Goal: Communication & Community: Answer question/provide support

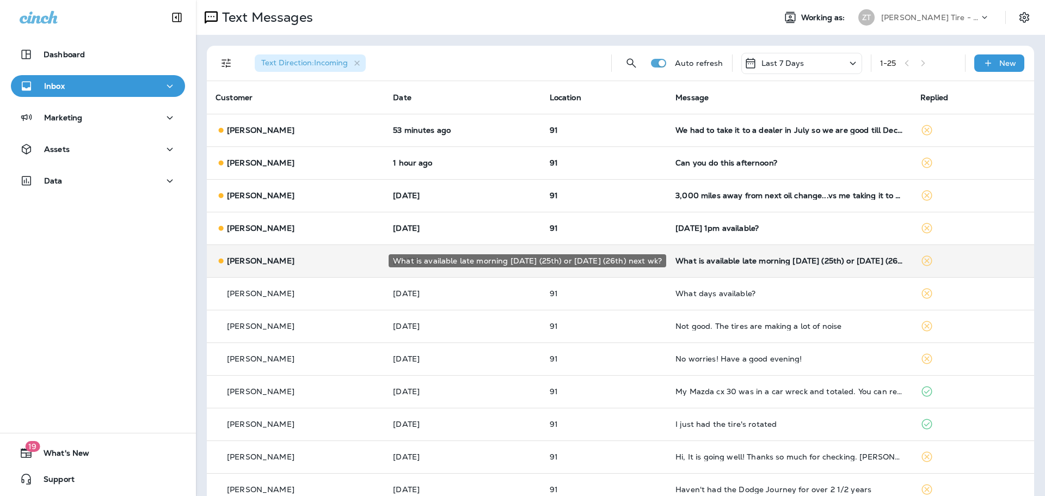
click at [760, 263] on div "What is available late morning [DATE] (25th) or [DATE] (26th) next wk?" at bounding box center [788, 260] width 227 height 9
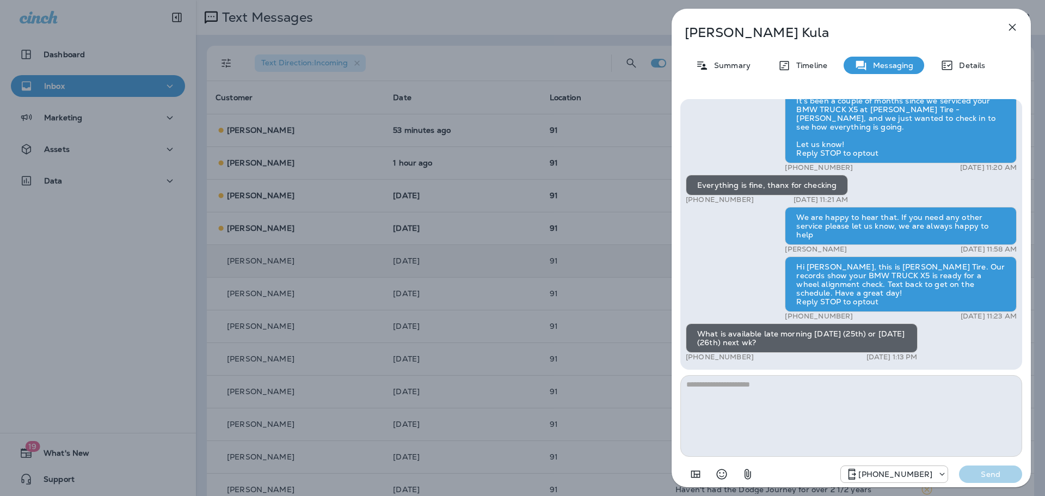
click at [720, 385] on textarea at bounding box center [851, 416] width 342 height 82
click at [1014, 28] on icon "button" at bounding box center [1012, 27] width 7 height 7
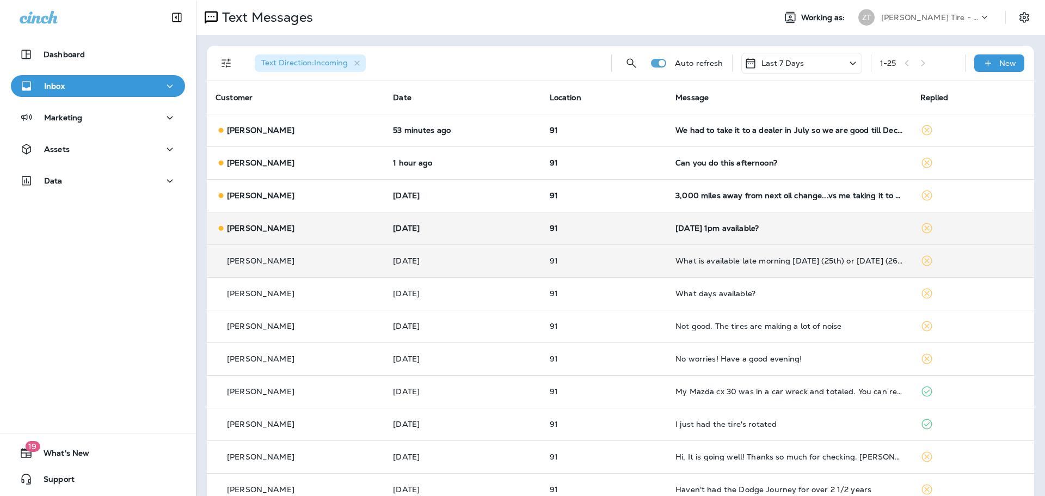
click at [716, 232] on div "[DATE] 1pm available?" at bounding box center [788, 228] width 227 height 9
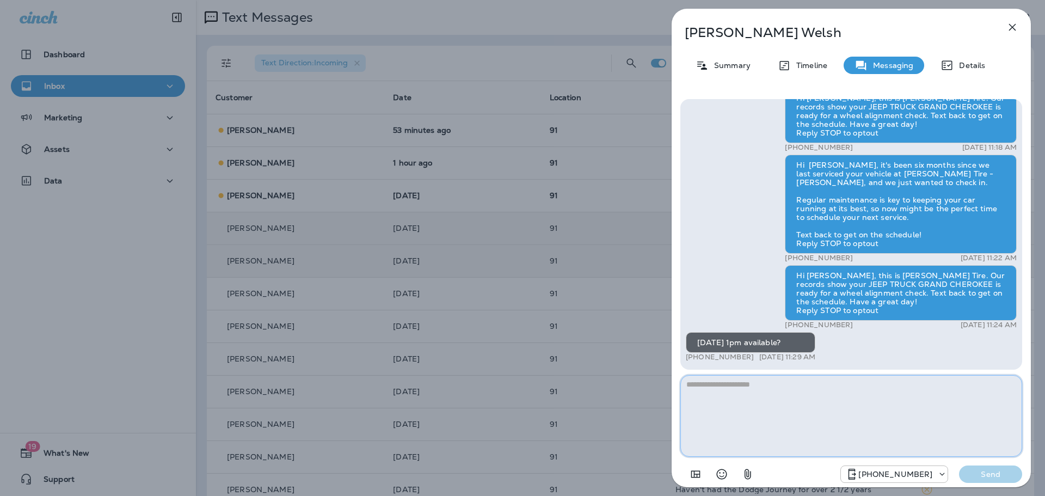
click at [866, 405] on textarea at bounding box center [851, 416] width 342 height 82
click at [848, 387] on textarea "**********" at bounding box center [851, 416] width 342 height 82
type textarea "**********"
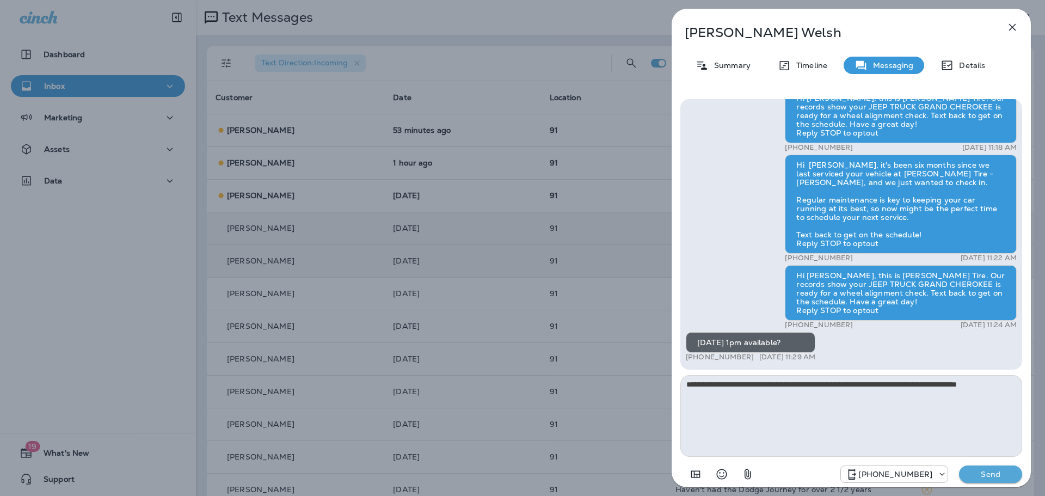
click at [976, 471] on p "Send" at bounding box center [990, 474] width 46 height 10
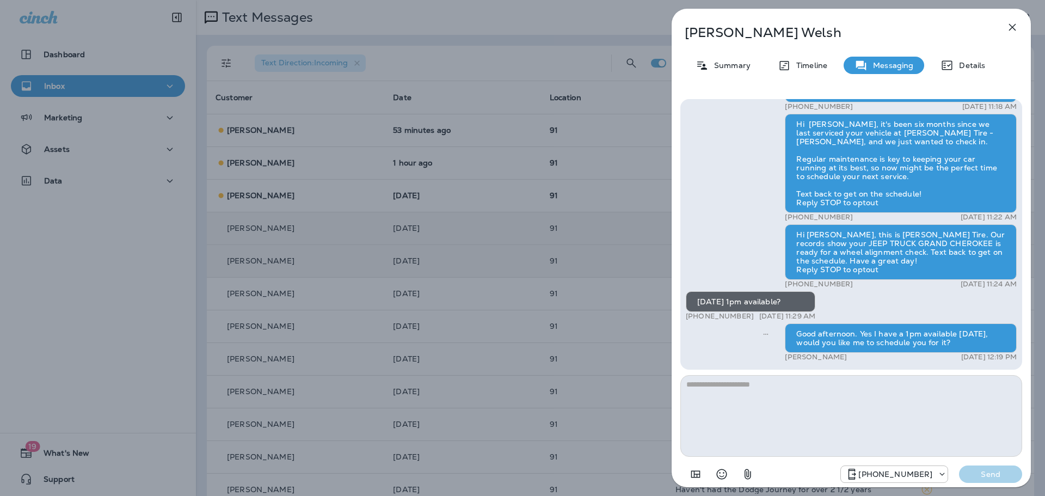
click at [619, 274] on div "[PERSON_NAME] Summary Timeline Messaging Details Thank you for stopping by [PER…" at bounding box center [522, 248] width 1045 height 496
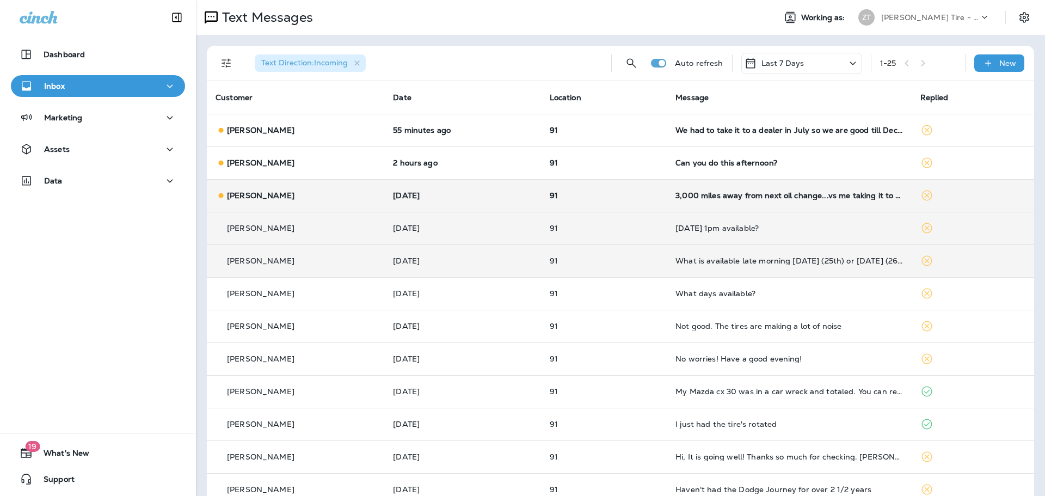
click at [641, 200] on td "91" at bounding box center [604, 195] width 126 height 33
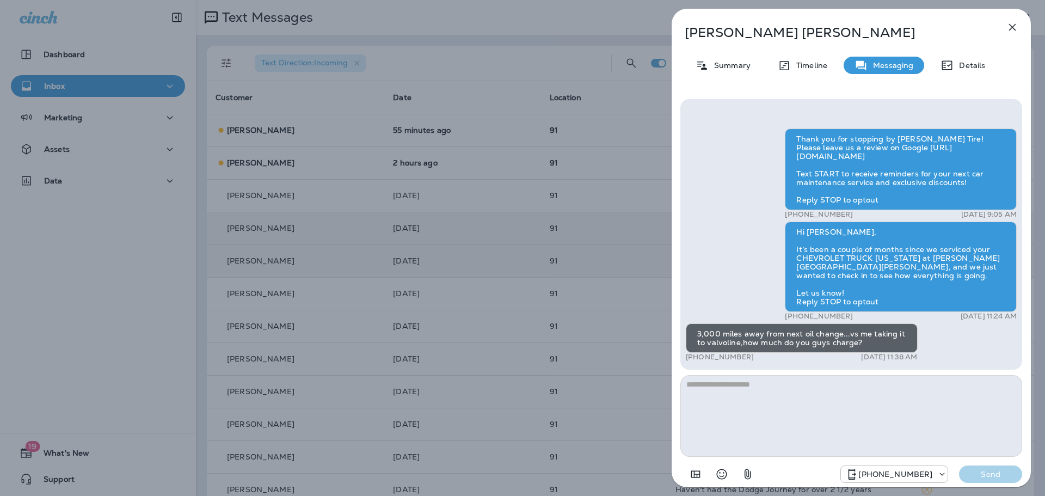
click at [713, 383] on textarea at bounding box center [851, 416] width 342 height 82
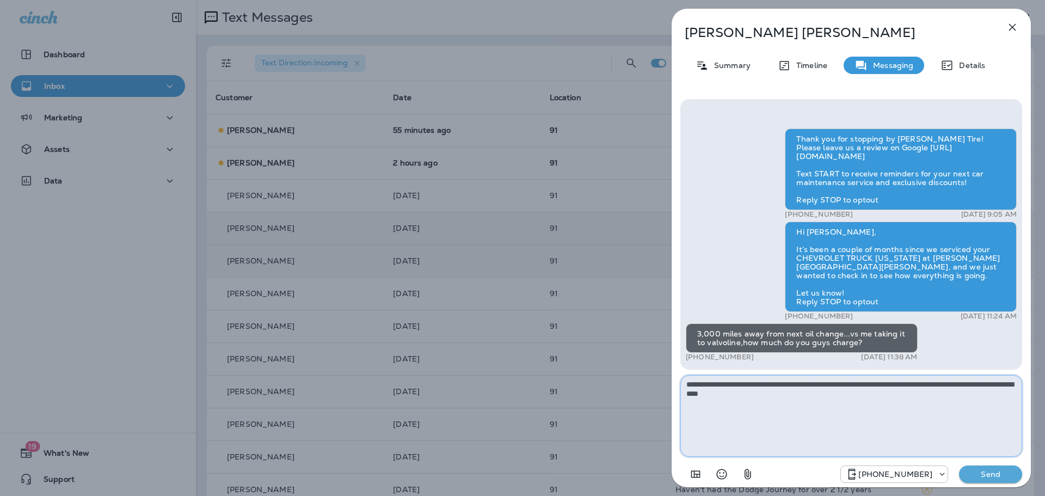
click at [803, 396] on textarea "**********" at bounding box center [851, 416] width 342 height 82
type textarea "**********"
click at [983, 473] on p "Send" at bounding box center [990, 474] width 46 height 10
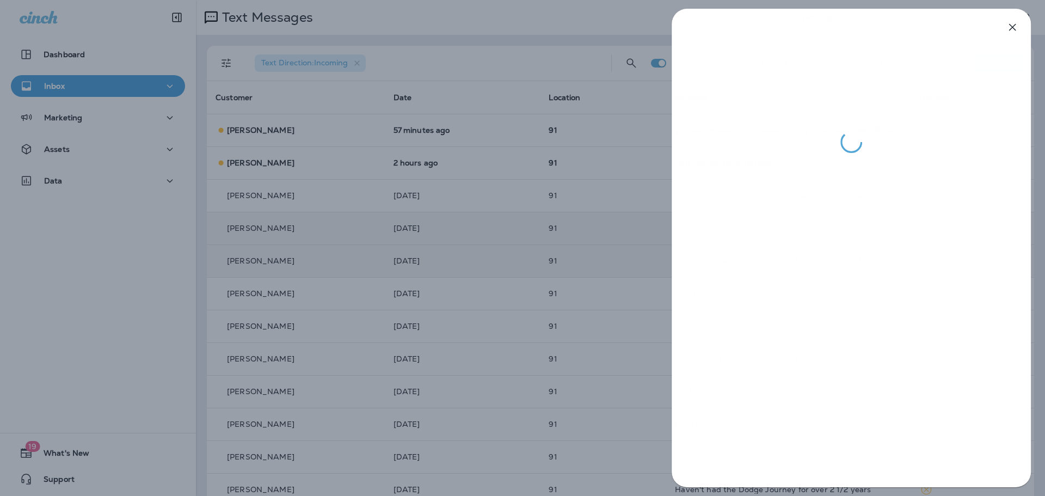
click at [630, 360] on div at bounding box center [522, 248] width 1045 height 496
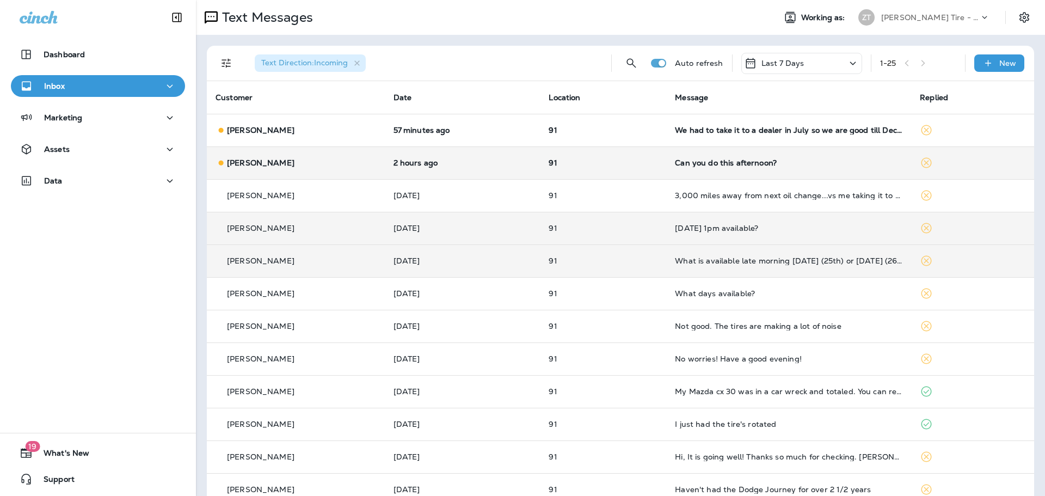
click at [662, 159] on td "91" at bounding box center [603, 162] width 126 height 33
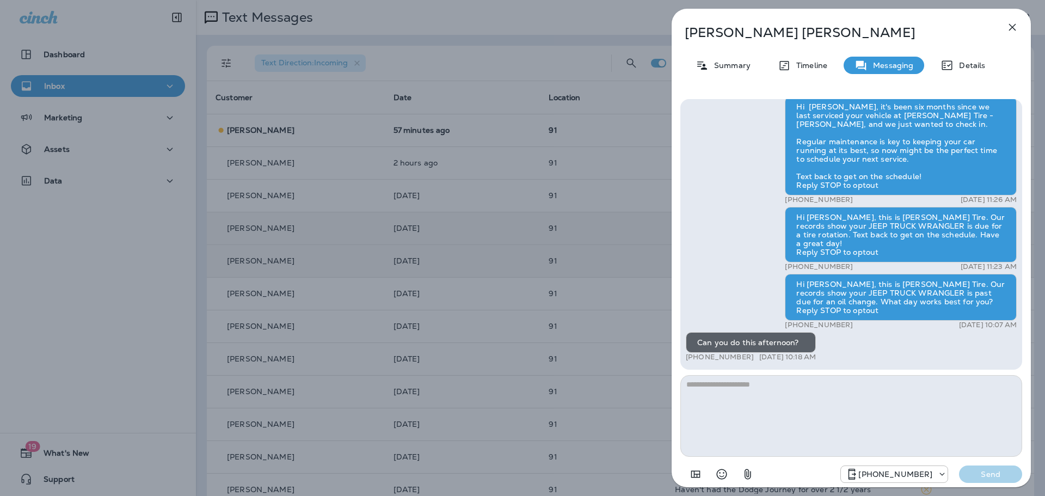
click at [770, 399] on textarea at bounding box center [851, 416] width 342 height 82
click at [751, 398] on textarea at bounding box center [851, 416] width 342 height 82
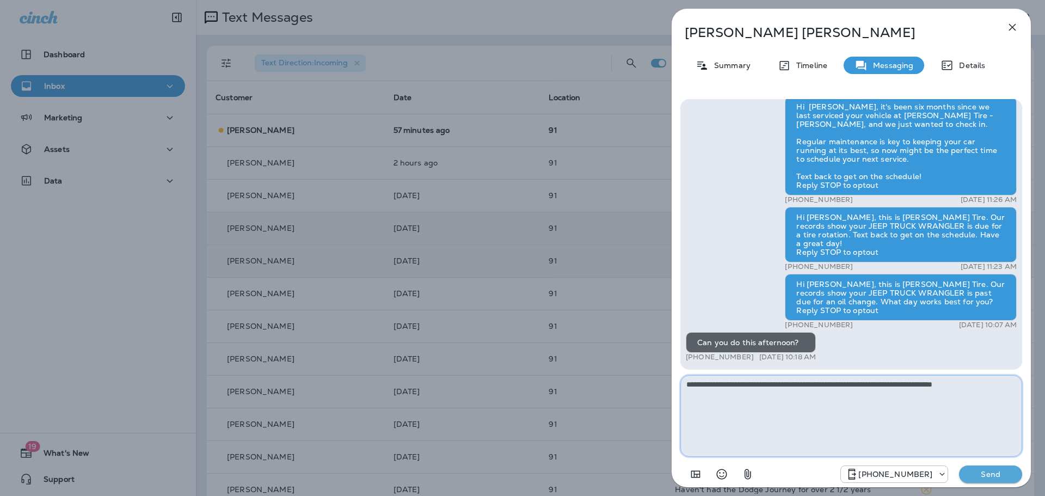
type textarea "**********"
click at [993, 475] on p "Send" at bounding box center [990, 474] width 46 height 10
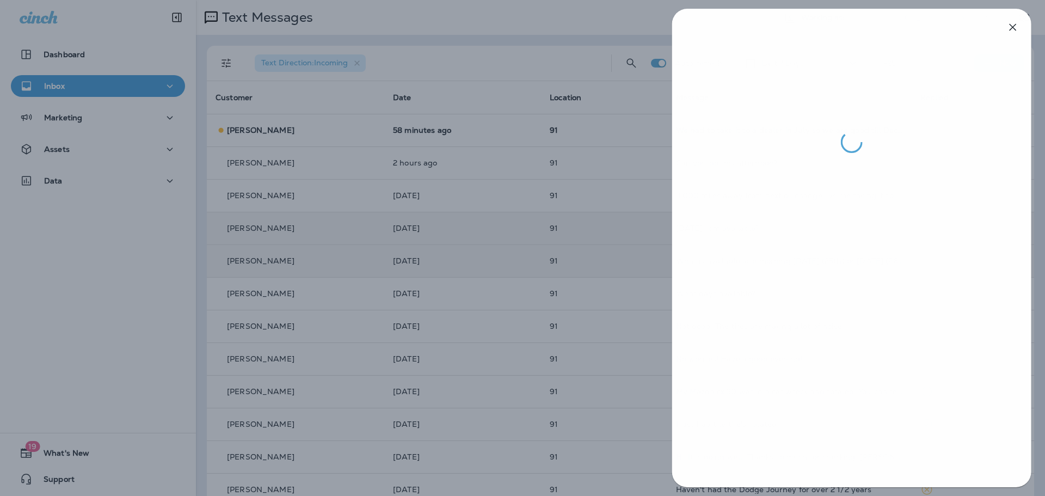
click at [643, 169] on div at bounding box center [523, 248] width 1045 height 496
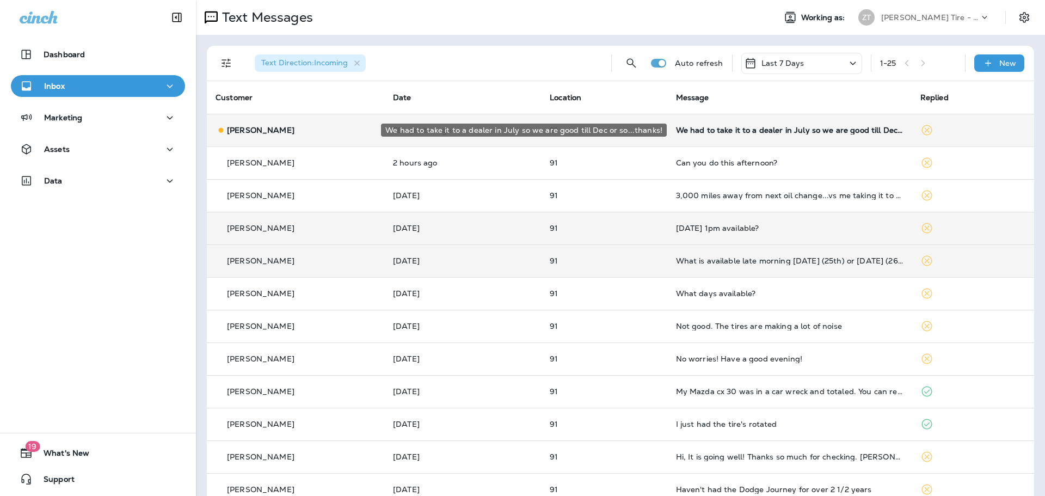
click at [712, 130] on div "We had to take it to a dealer in July so we are good till Dec or so...thanks!" at bounding box center [789, 130] width 227 height 9
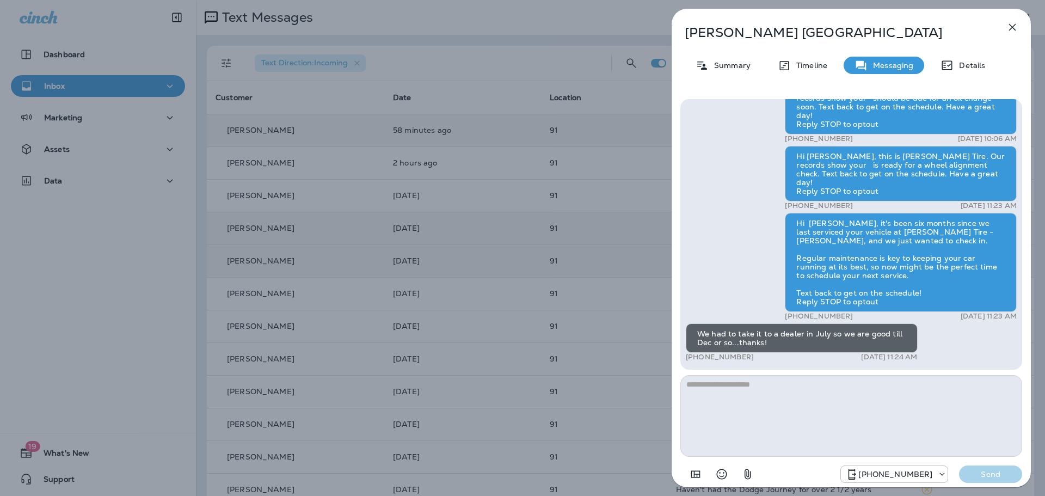
click at [733, 392] on textarea at bounding box center [851, 416] width 342 height 82
type textarea "**********"
click at [973, 471] on p "Send" at bounding box center [990, 474] width 46 height 10
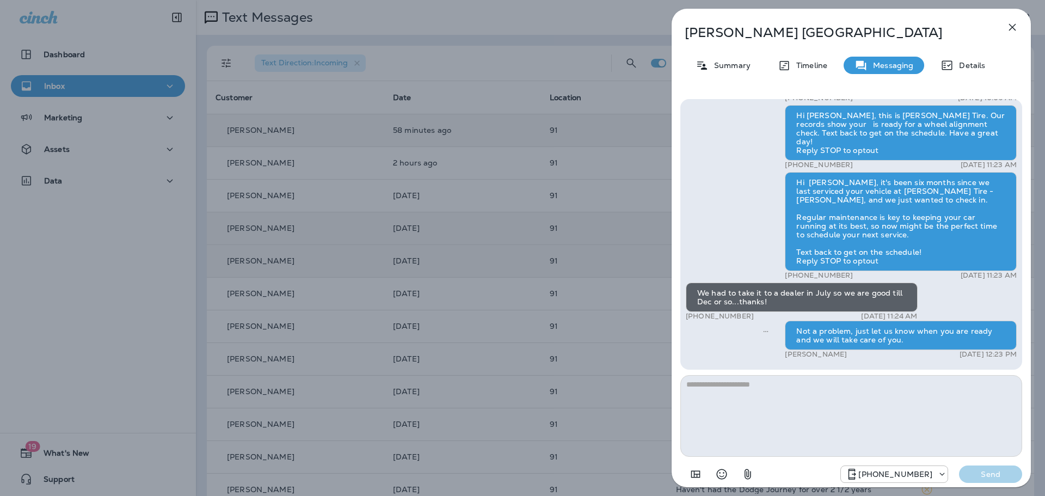
click at [631, 273] on div "[PERSON_NAME] Summary Timeline Messaging Details Hi [PERSON_NAME], this is [PER…" at bounding box center [522, 248] width 1045 height 496
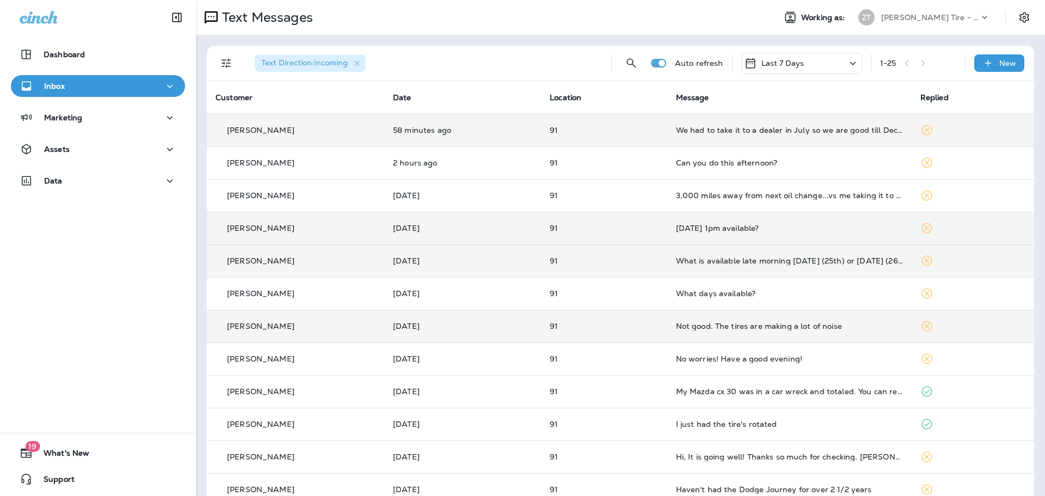
click at [763, 332] on td "Not good. The tires are making a lot of noise" at bounding box center [789, 326] width 244 height 33
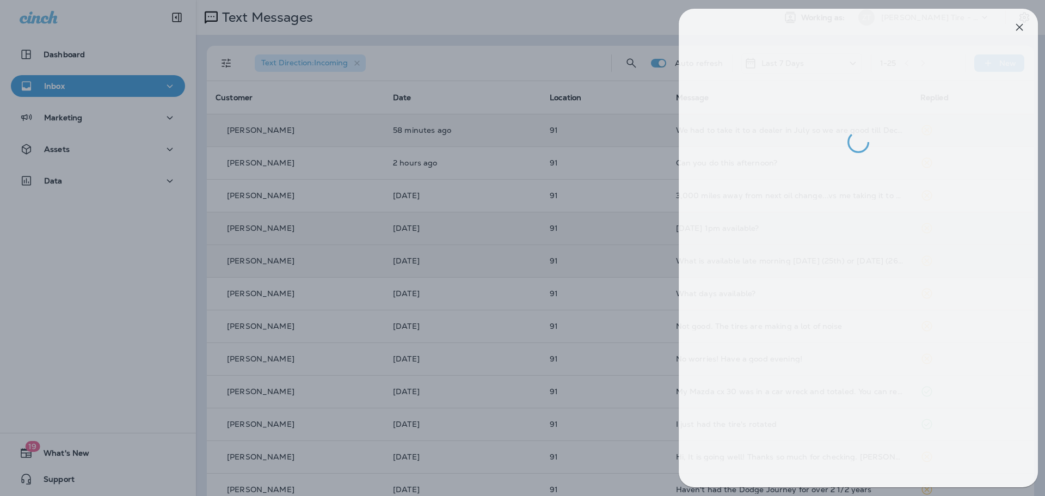
click at [640, 329] on div at bounding box center [529, 248] width 1045 height 496
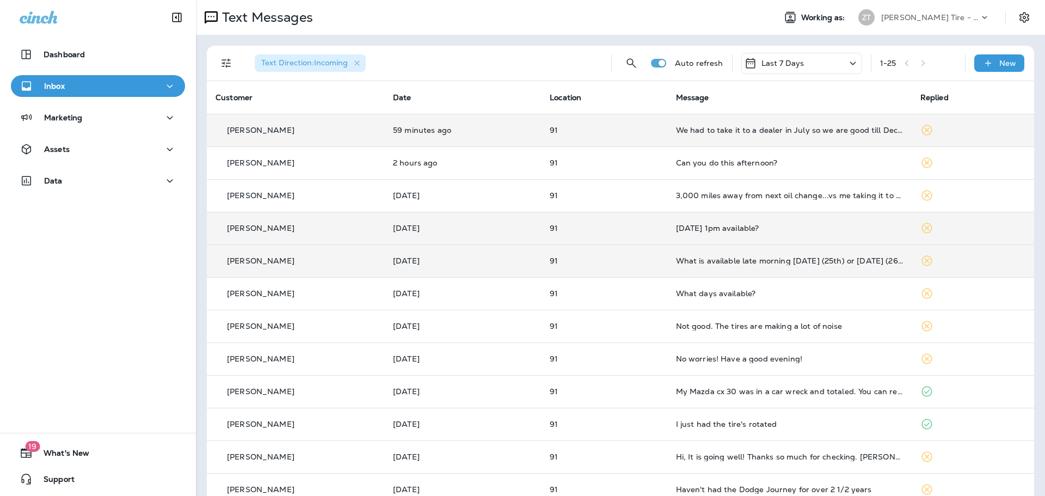
click at [908, 21] on p "[PERSON_NAME] Tire - [PERSON_NAME]" at bounding box center [930, 17] width 98 height 9
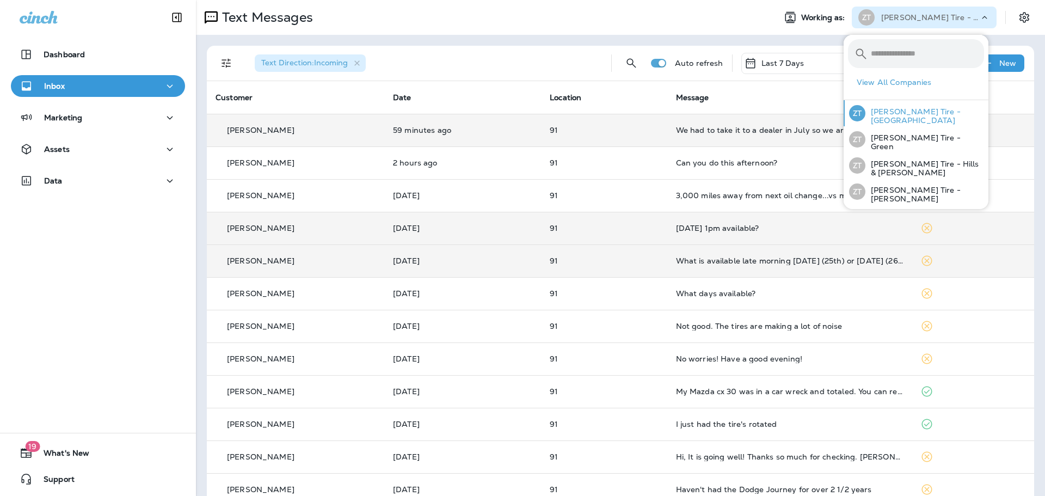
click at [911, 108] on p "[PERSON_NAME] Tire - [GEOGRAPHIC_DATA]" at bounding box center [924, 115] width 119 height 17
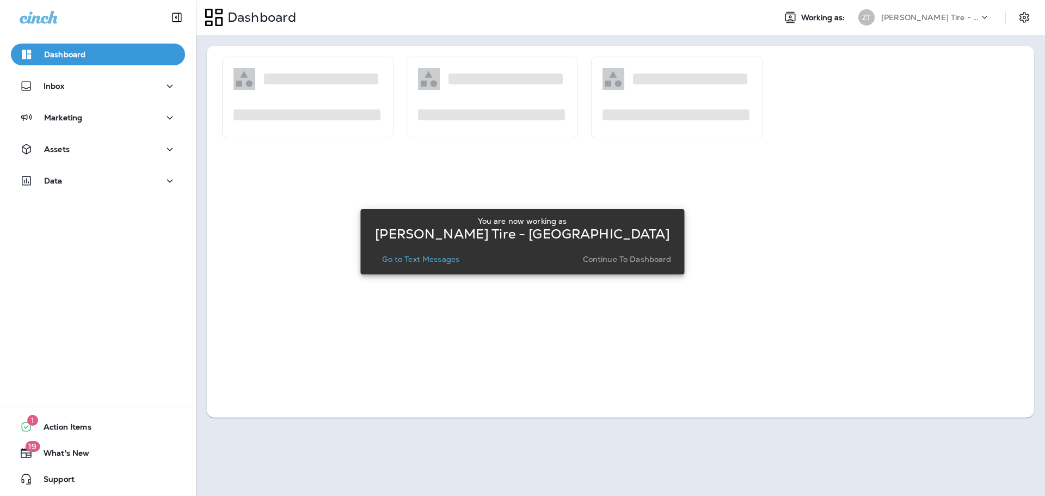
click at [638, 266] on button "Continue to Dashboard" at bounding box center [626, 258] width 97 height 15
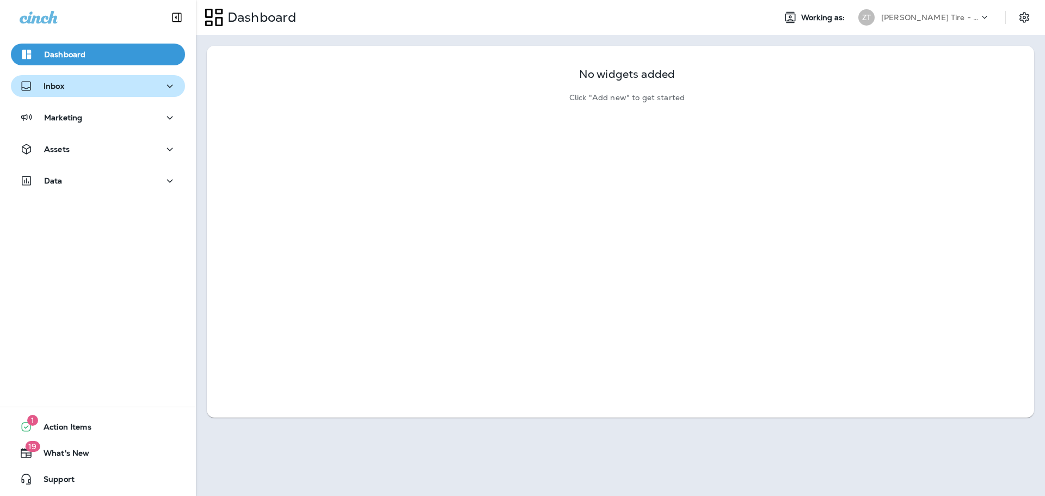
click at [69, 87] on div "Inbox" at bounding box center [98, 86] width 157 height 14
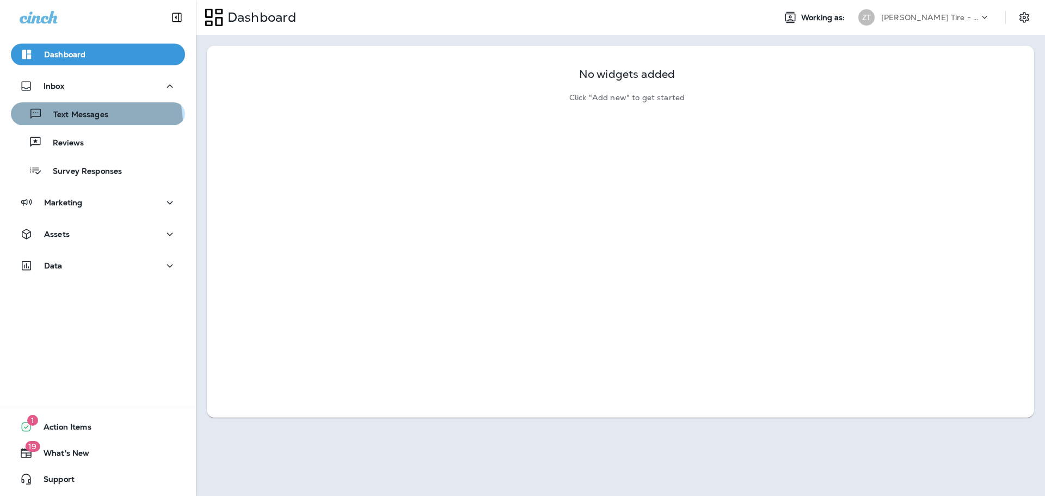
click at [78, 125] on button "Text Messages" at bounding box center [98, 113] width 174 height 23
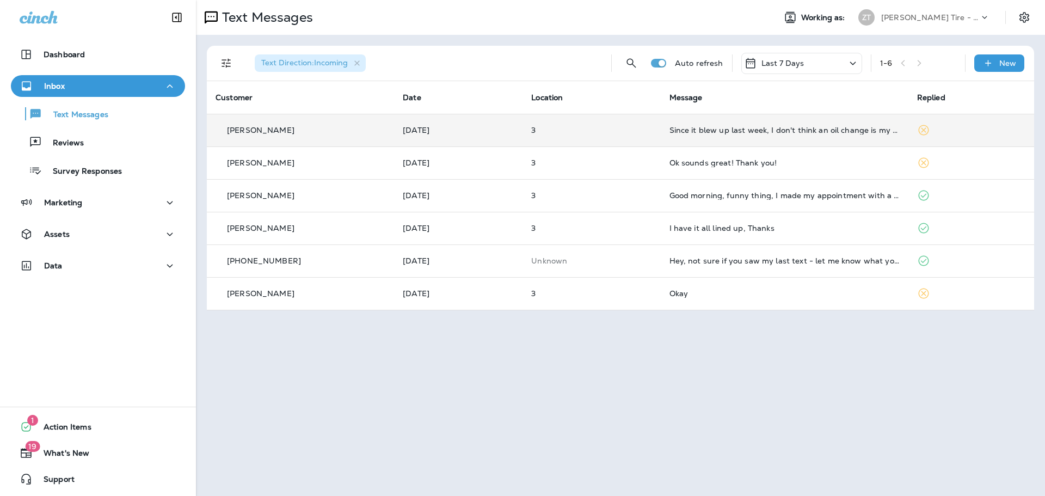
click at [702, 137] on td "Since it blew up last week, I don't think an oil change is my top priority righ…" at bounding box center [785, 130] width 248 height 33
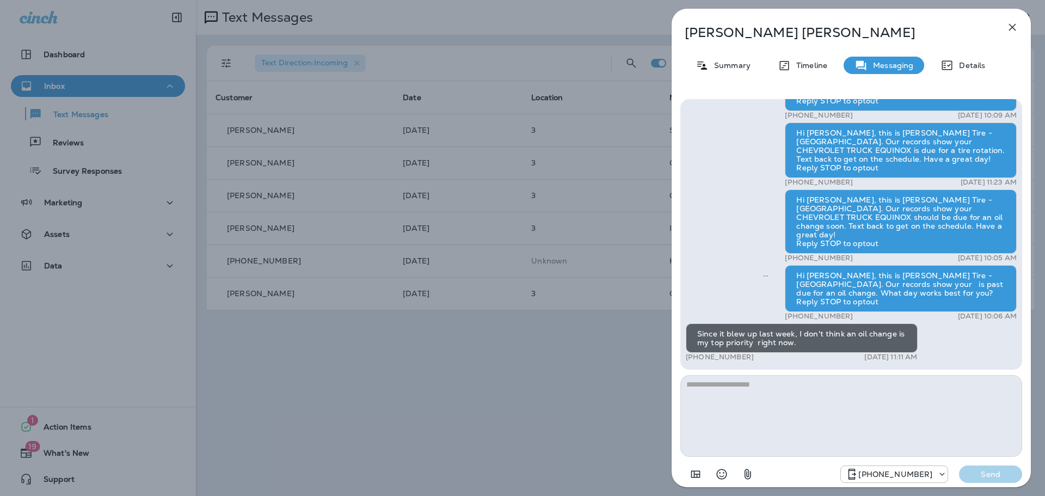
click at [722, 387] on textarea at bounding box center [851, 416] width 342 height 82
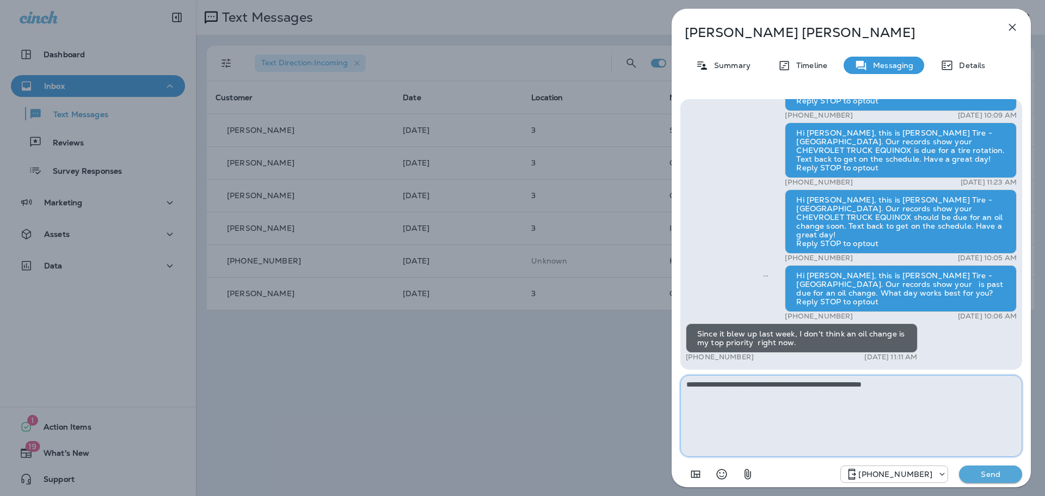
click at [908, 389] on textarea "**********" at bounding box center [851, 416] width 342 height 82
type textarea "**********"
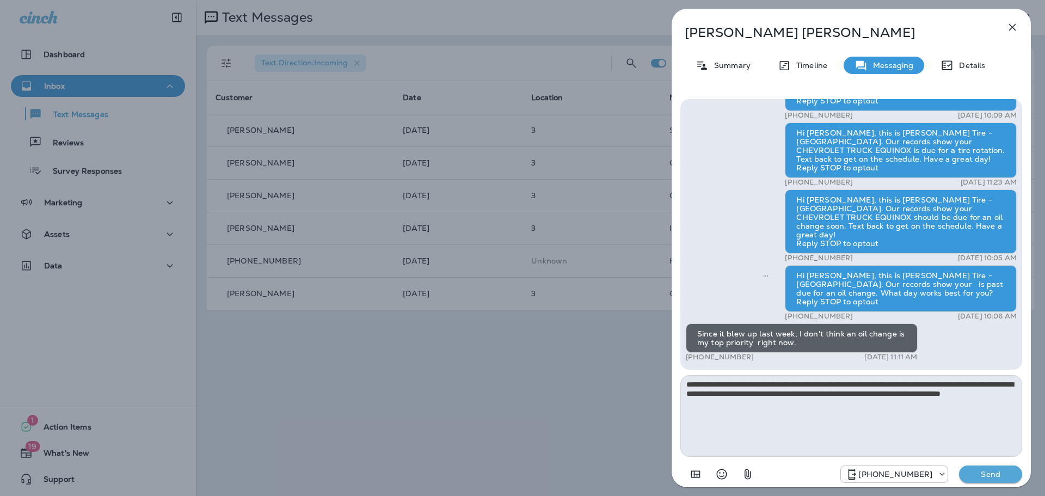
click at [990, 474] on p "Send" at bounding box center [990, 474] width 46 height 10
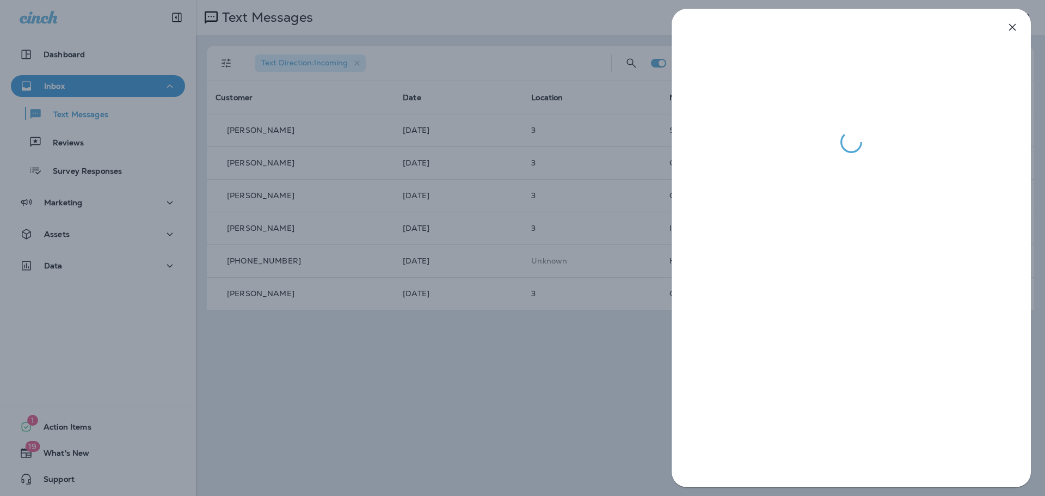
click at [595, 387] on div at bounding box center [522, 248] width 1045 height 496
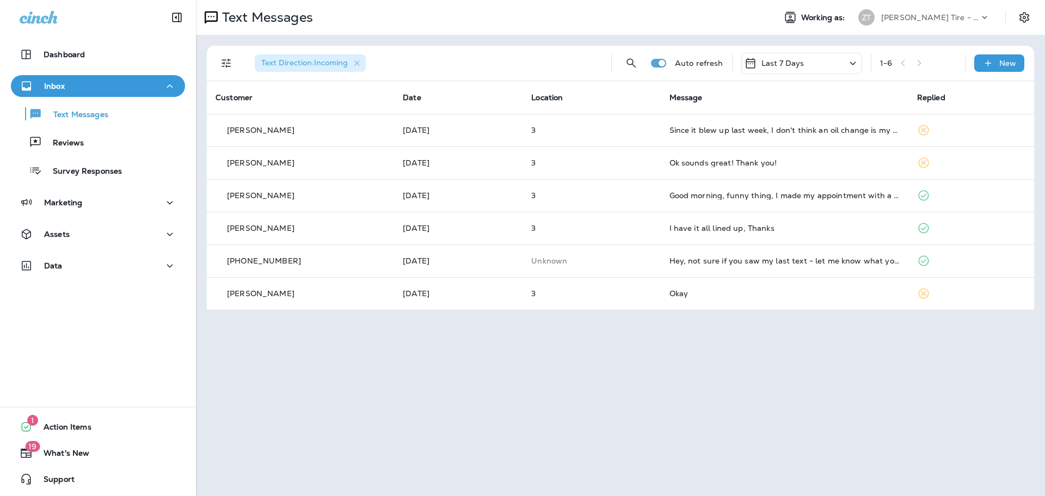
click at [886, 14] on p "[PERSON_NAME] Tire - [GEOGRAPHIC_DATA]" at bounding box center [930, 17] width 98 height 9
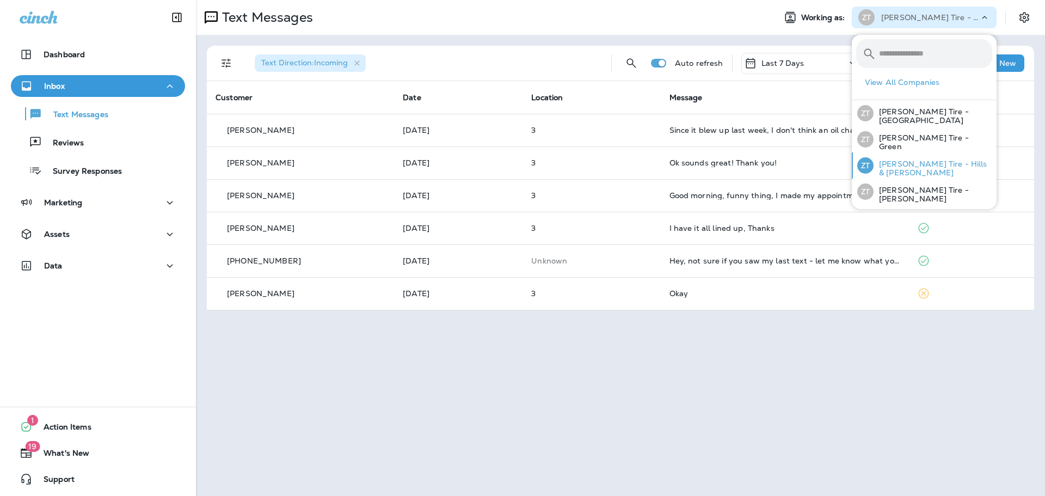
click at [899, 170] on p "[PERSON_NAME] Tire - Hills & [PERSON_NAME]" at bounding box center [932, 167] width 119 height 17
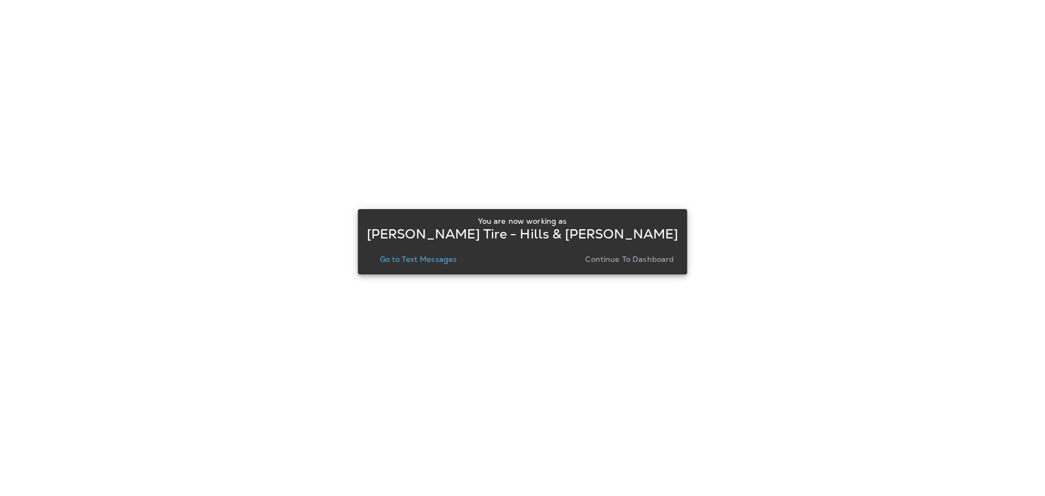
click at [605, 260] on p "Continue to Dashboard" at bounding box center [629, 259] width 89 height 9
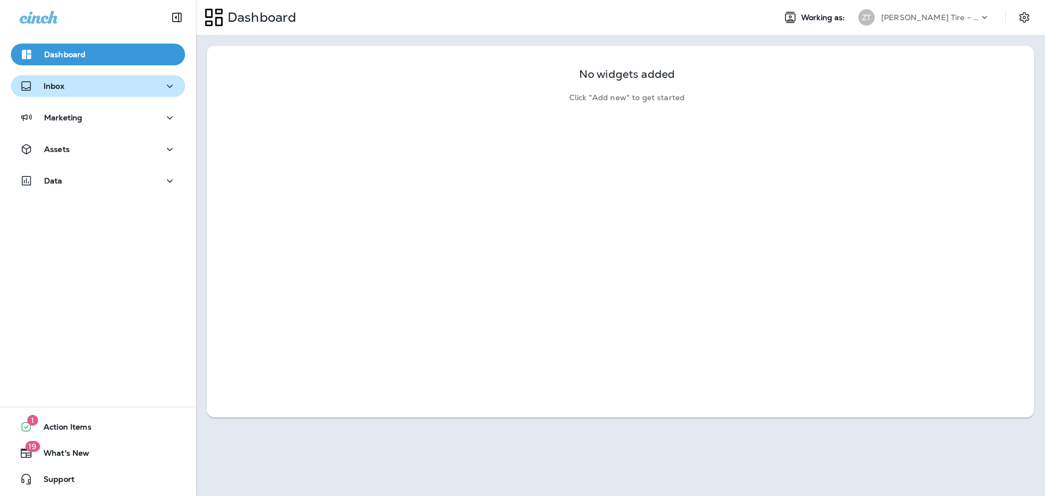
click at [81, 84] on div "Inbox" at bounding box center [98, 86] width 157 height 14
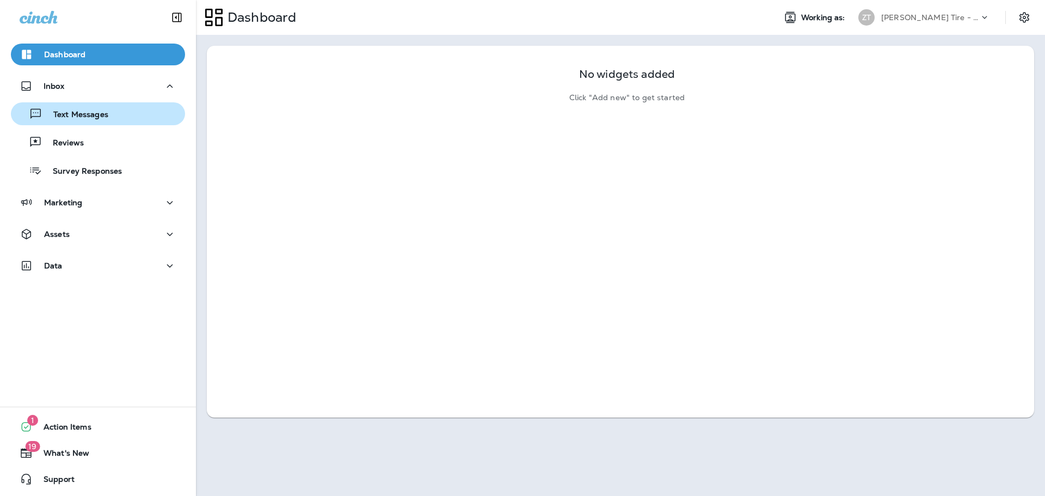
click at [94, 118] on p "Text Messages" at bounding box center [75, 115] width 66 height 10
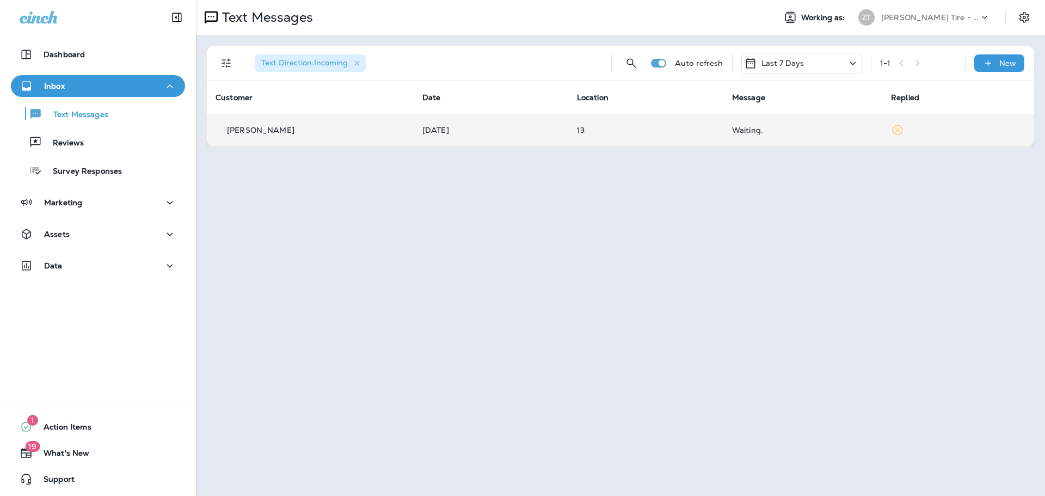
click at [682, 130] on p "13" at bounding box center [646, 130] width 138 height 9
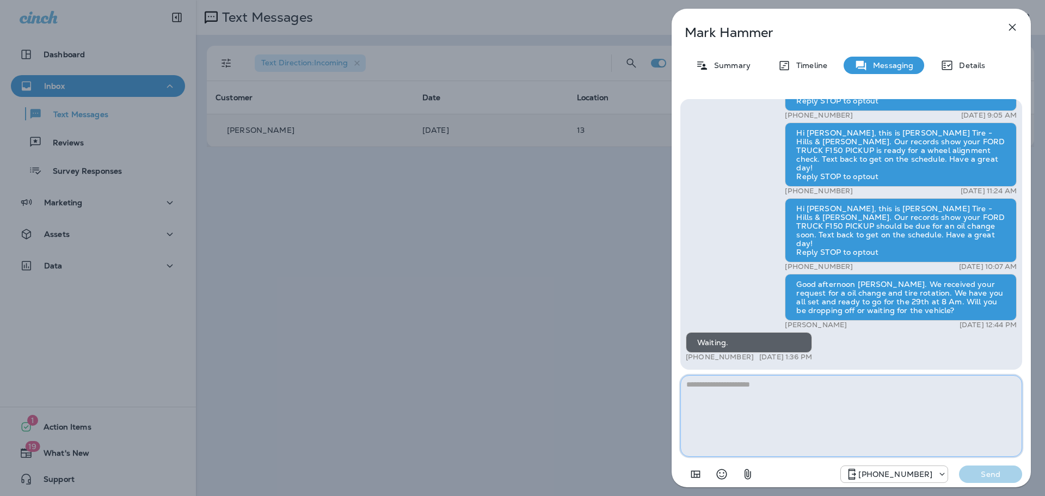
click at [711, 389] on textarea at bounding box center [851, 416] width 342 height 82
type textarea "**********"
click at [985, 477] on p "Send" at bounding box center [990, 474] width 46 height 10
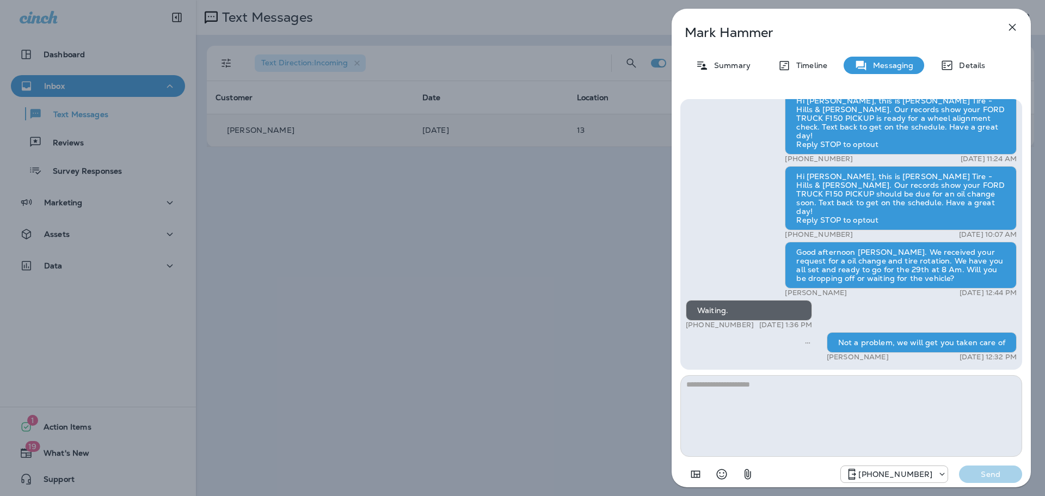
click at [611, 305] on div "[PERSON_NAME] Summary Timeline Messaging Details Hi [PERSON_NAME], this is [PER…" at bounding box center [522, 248] width 1045 height 496
